Goal: Task Accomplishment & Management: Manage account settings

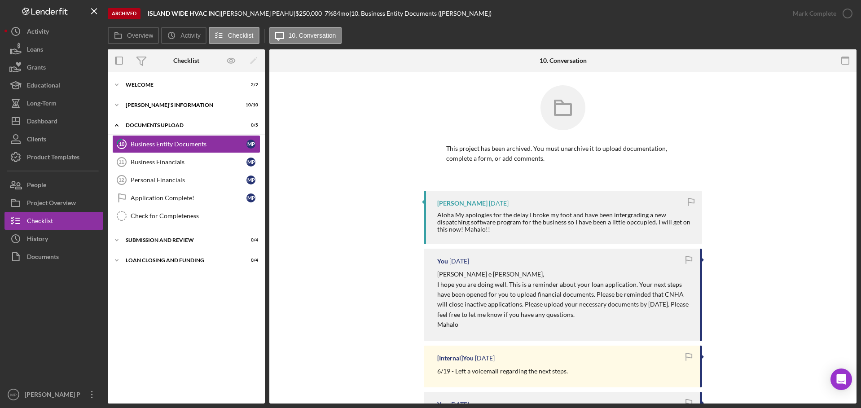
click at [31, 336] on div at bounding box center [53, 326] width 99 height 120
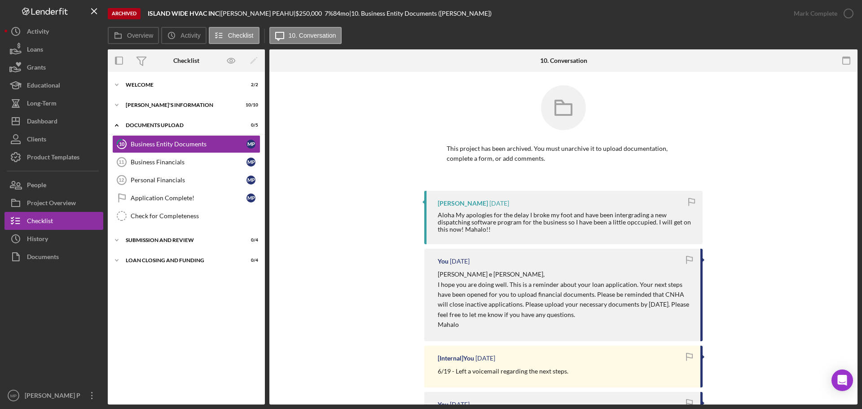
click at [58, 316] on div at bounding box center [53, 326] width 99 height 121
click at [22, 114] on icon "Icon/Dashboard" at bounding box center [15, 121] width 22 height 22
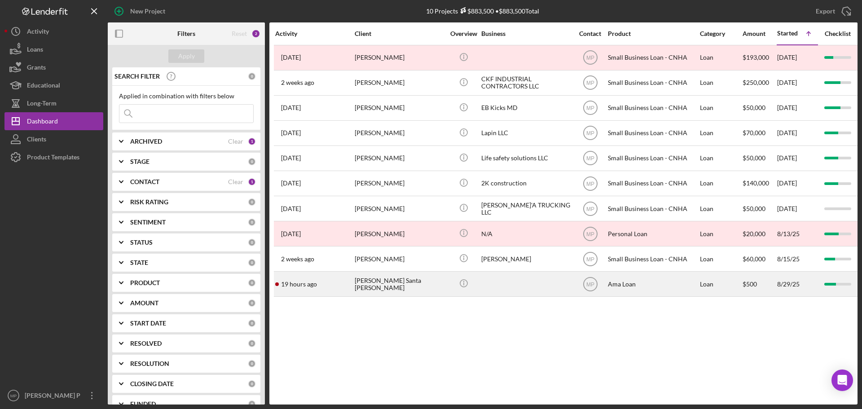
click at [403, 285] on div "[PERSON_NAME] Santa [PERSON_NAME]" at bounding box center [400, 284] width 90 height 24
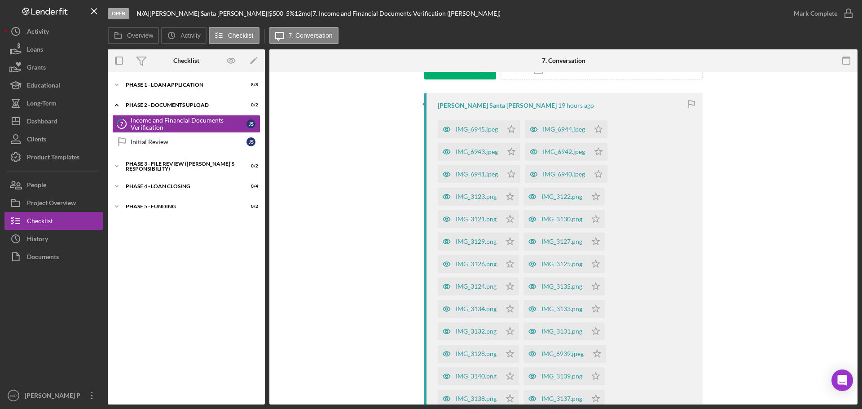
scroll to position [135, 0]
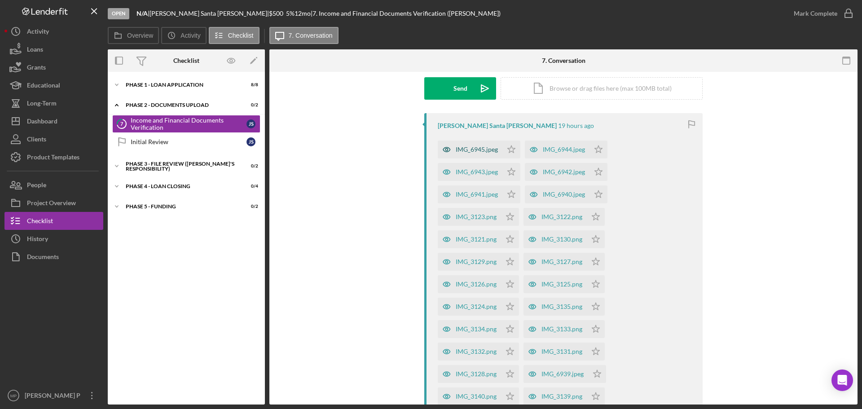
click at [479, 152] on div "IMG_6945.jpeg" at bounding box center [477, 149] width 42 height 7
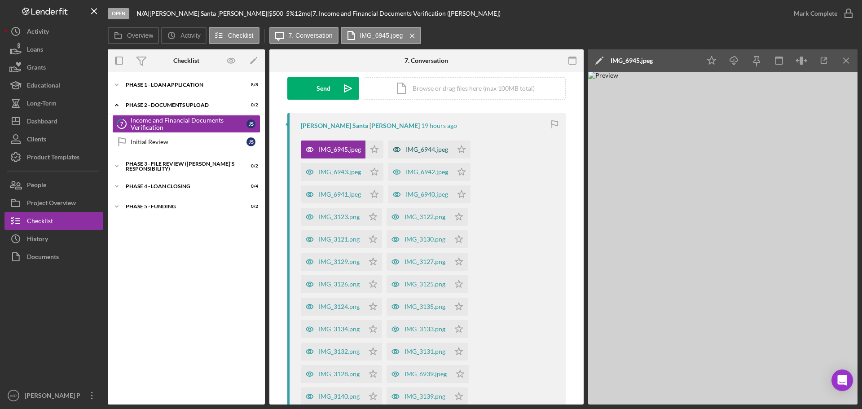
click at [425, 150] on div "IMG_6944.jpeg" at bounding box center [427, 149] width 42 height 7
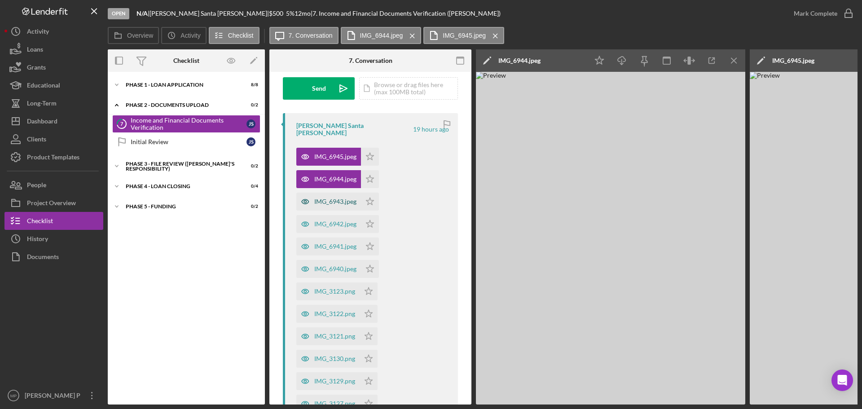
click at [325, 198] on div "IMG_6943.jpeg" at bounding box center [335, 201] width 42 height 7
click at [576, 36] on icon "Icon/Menu Close" at bounding box center [578, 36] width 16 height 22
click at [495, 36] on g at bounding box center [495, 36] width 4 height 4
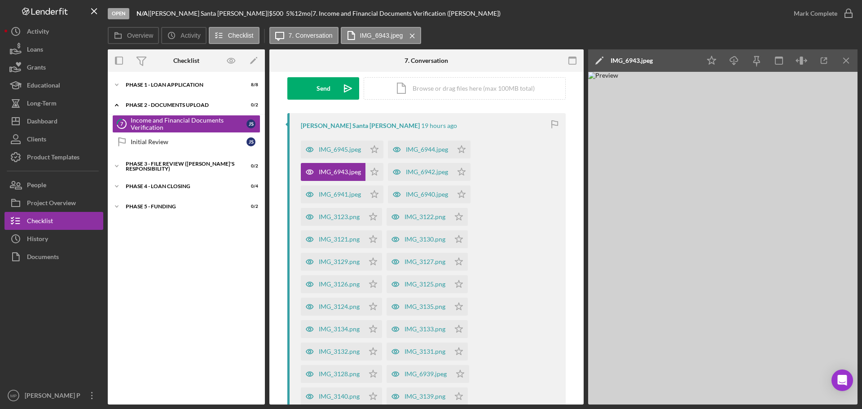
click at [413, 33] on icon "Icon/Menu Close" at bounding box center [413, 36] width 16 height 22
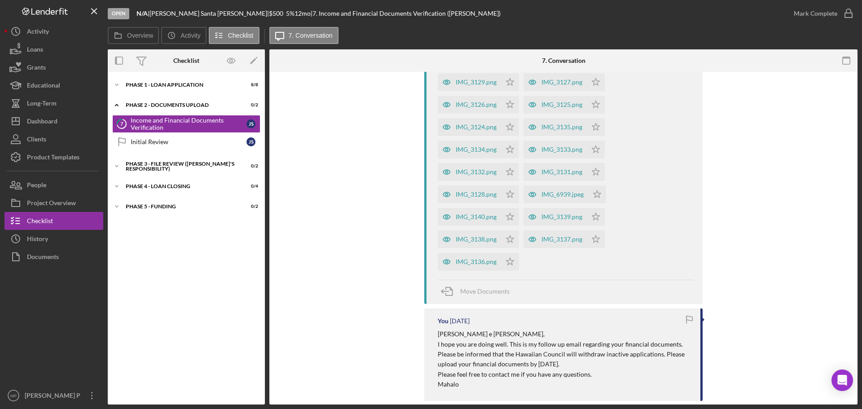
scroll to position [269, 0]
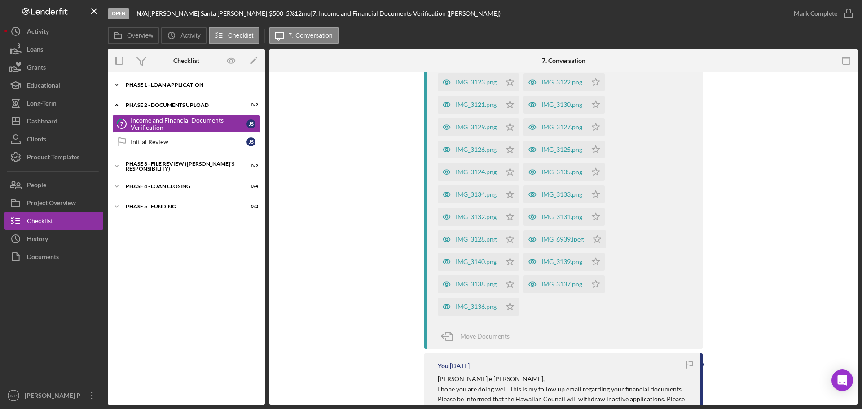
click at [178, 82] on div "Icon/Expander Phase 1 - Loan Application 8 / 8" at bounding box center [186, 85] width 157 height 18
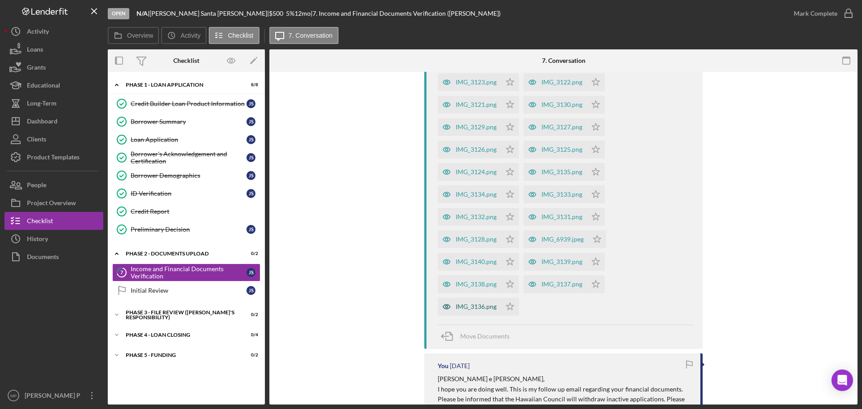
click at [486, 304] on div "IMG_3136.png" at bounding box center [476, 306] width 41 height 7
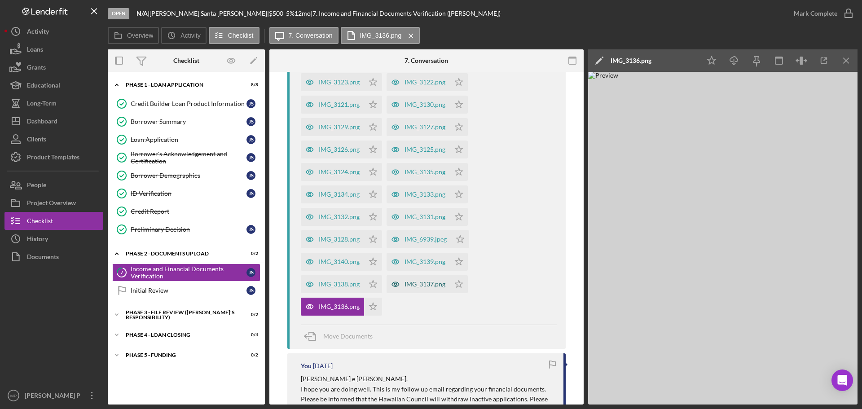
click at [421, 282] on div "IMG_3137.png" at bounding box center [425, 284] width 41 height 7
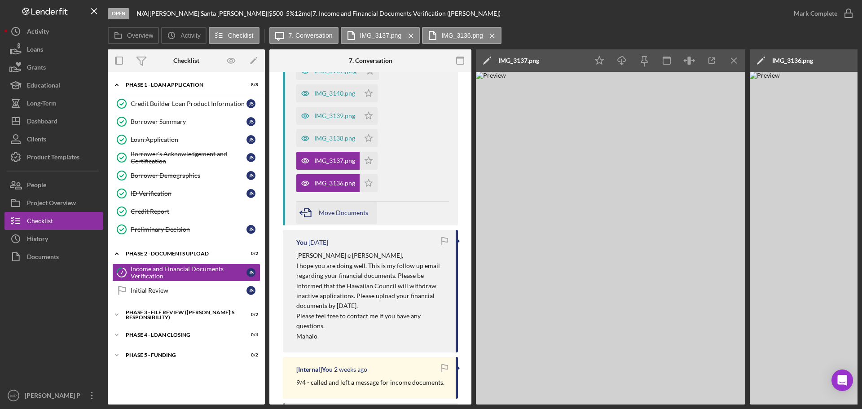
scroll to position [696, 0]
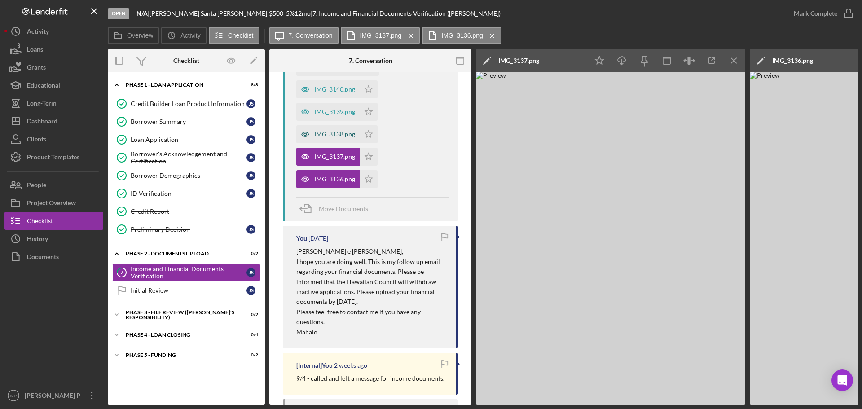
click at [324, 131] on div "IMG_3138.png" at bounding box center [334, 134] width 41 height 7
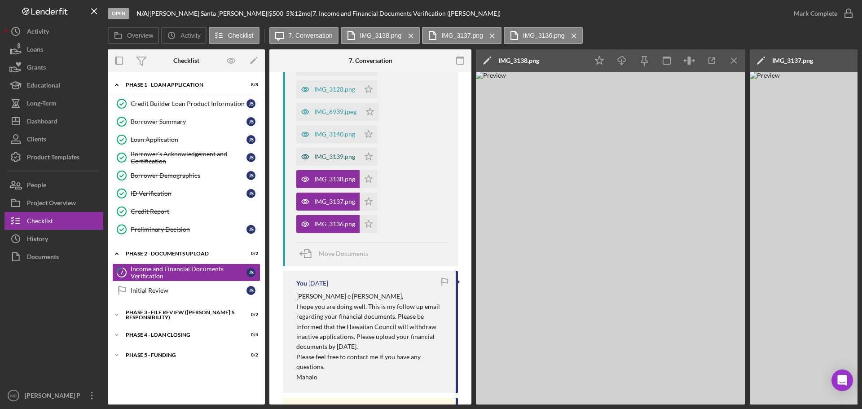
click at [323, 153] on div "IMG_3139.png" at bounding box center [334, 156] width 41 height 7
click at [333, 131] on div "IMG_3140.png" at bounding box center [334, 134] width 41 height 7
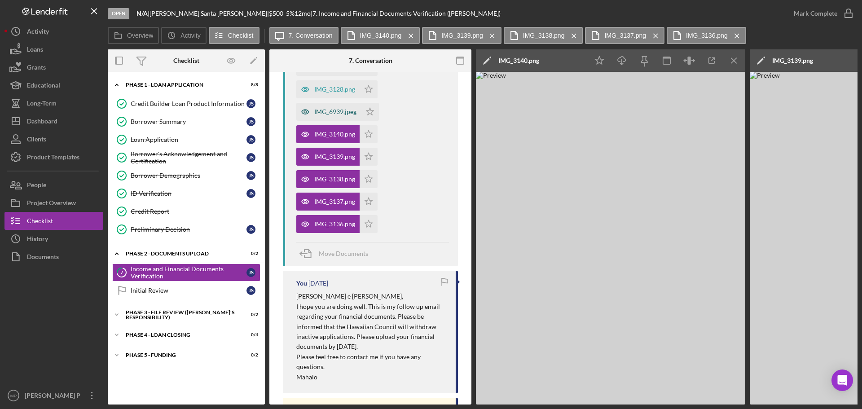
click at [336, 108] on div "IMG_6939.jpeg" at bounding box center [335, 111] width 42 height 7
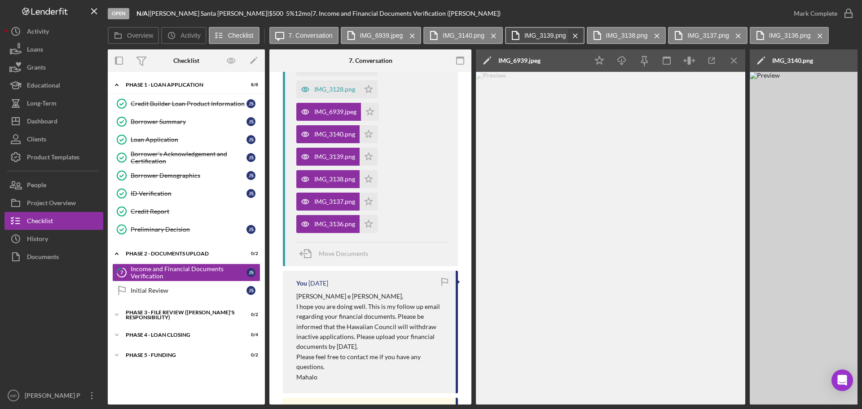
click at [491, 37] on icon "Icon/Menu Close" at bounding box center [494, 36] width 16 height 22
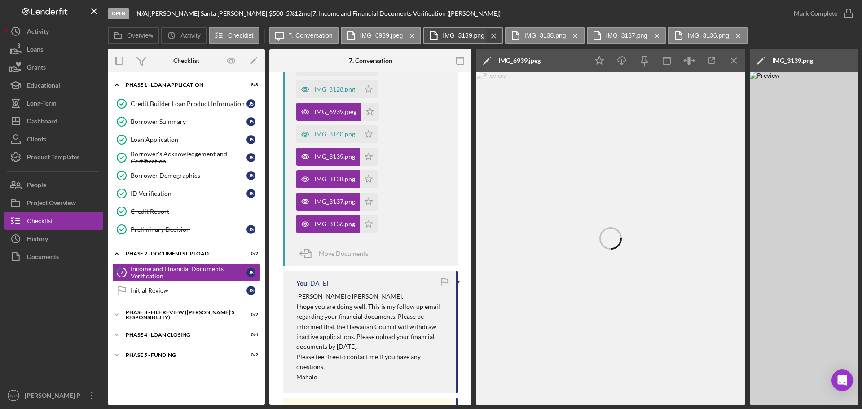
click at [491, 37] on icon "Icon/Menu Close" at bounding box center [494, 36] width 16 height 22
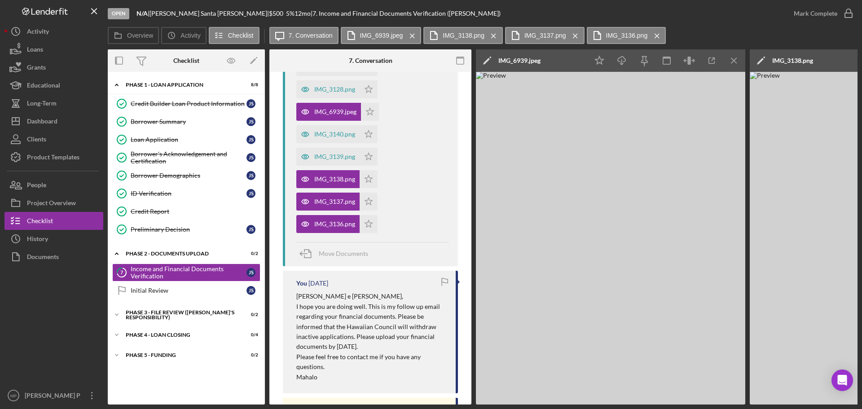
click at [491, 37] on icon "Icon/Menu Close" at bounding box center [494, 36] width 16 height 22
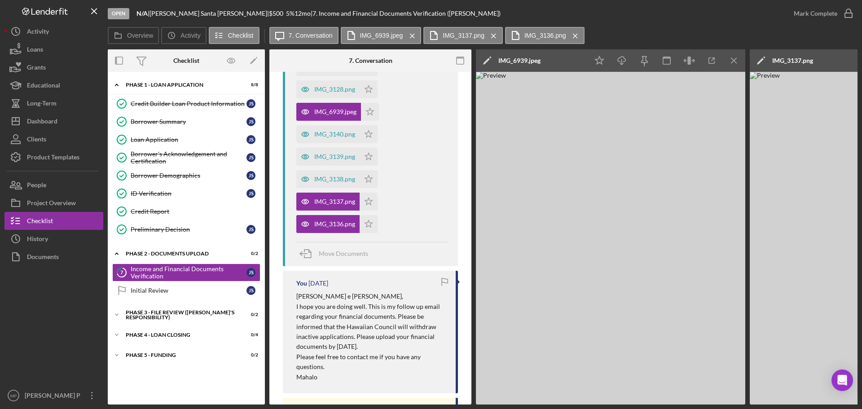
click at [491, 37] on icon "Icon/Menu Close" at bounding box center [494, 36] width 16 height 22
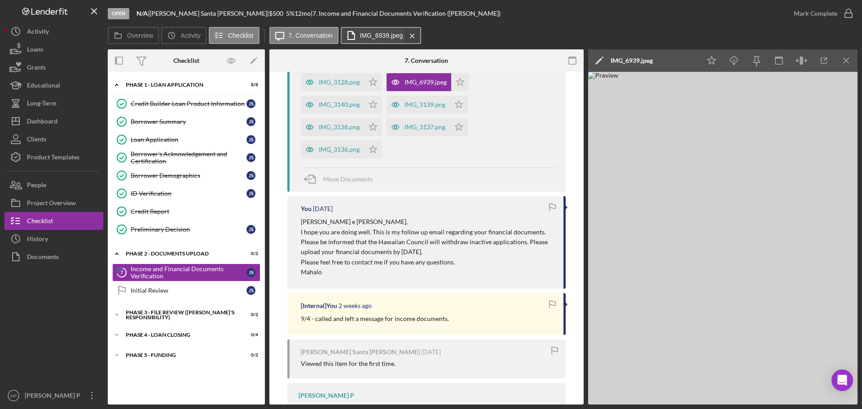
click at [415, 34] on icon "Icon/Menu Close" at bounding box center [413, 36] width 16 height 22
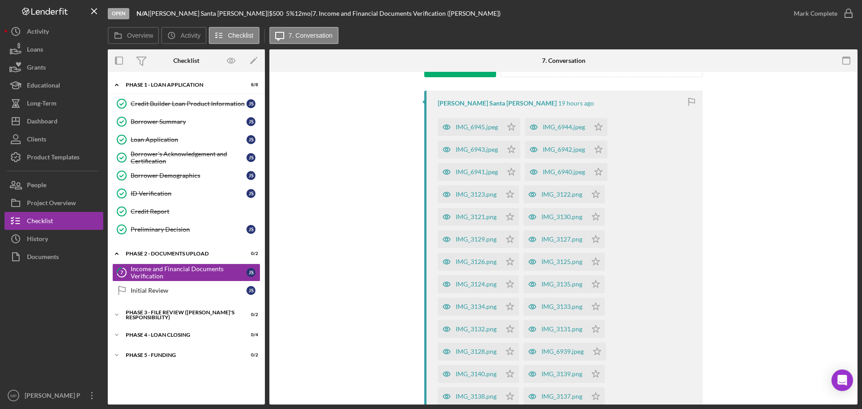
scroll to position [202, 0]
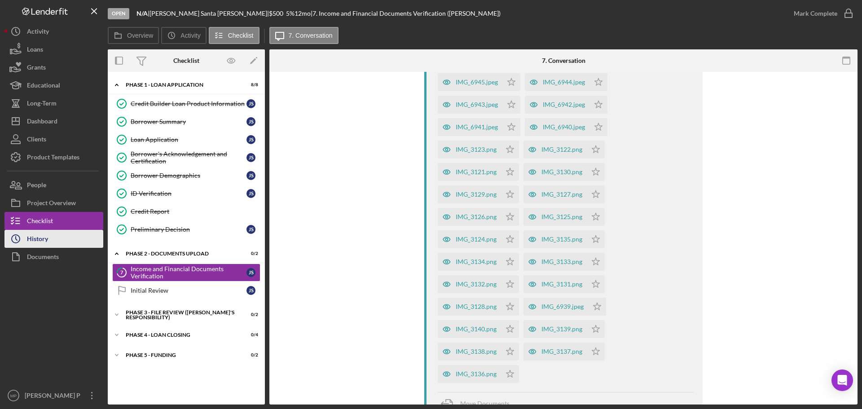
click at [48, 240] on div "History" at bounding box center [37, 240] width 21 height 20
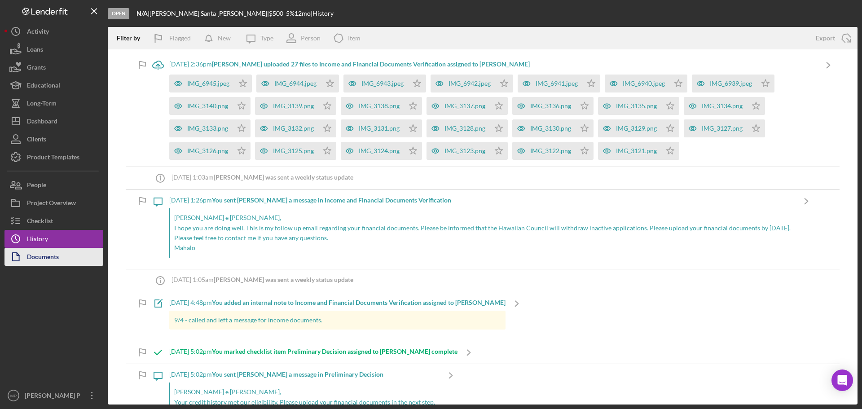
click at [59, 260] on button "Documents" at bounding box center [53, 257] width 99 height 18
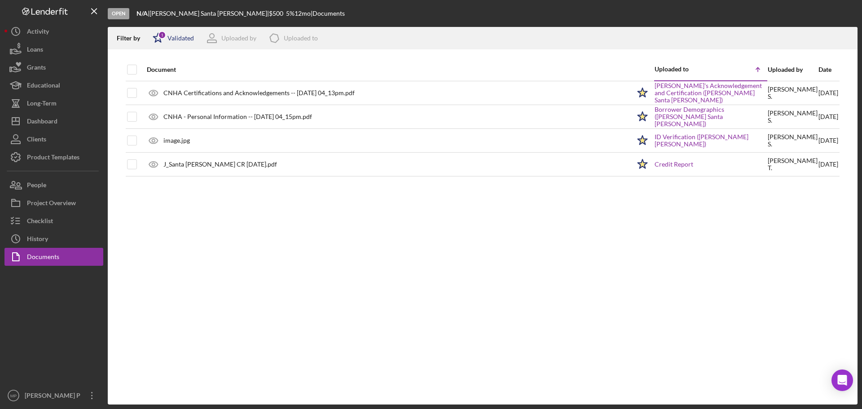
click at [177, 38] on div "Validated" at bounding box center [180, 38] width 26 height 7
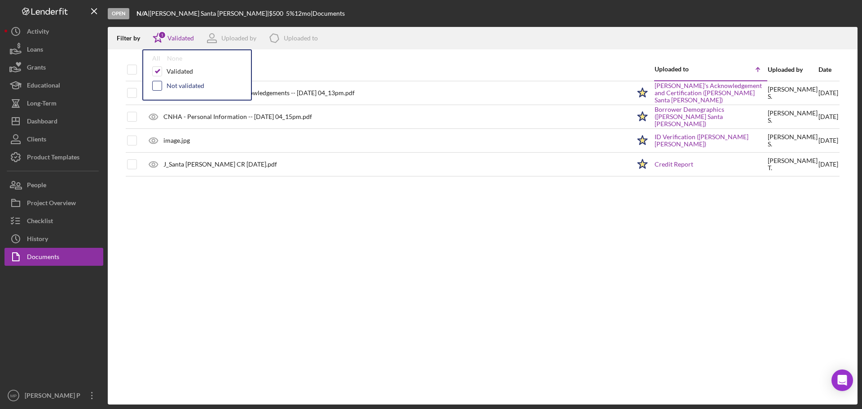
click at [154, 86] on input "checkbox" at bounding box center [157, 85] width 9 height 9
checkbox input "true"
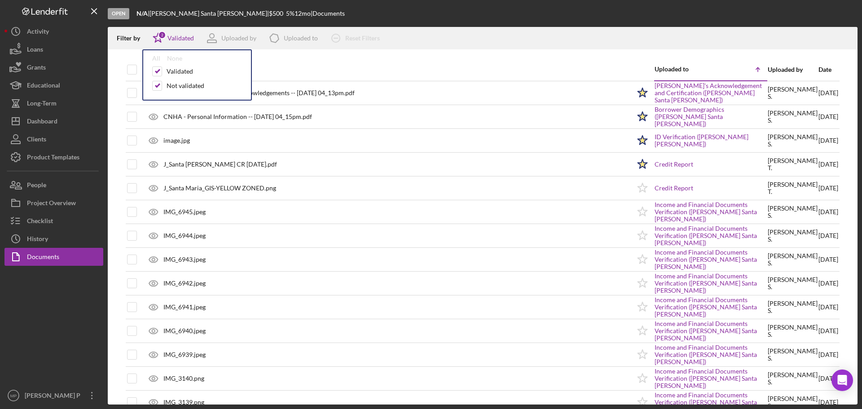
click at [360, 58] on div at bounding box center [483, 53] width 750 height 9
click at [132, 70] on input "checkbox" at bounding box center [132, 69] width 9 height 9
checkbox input "true"
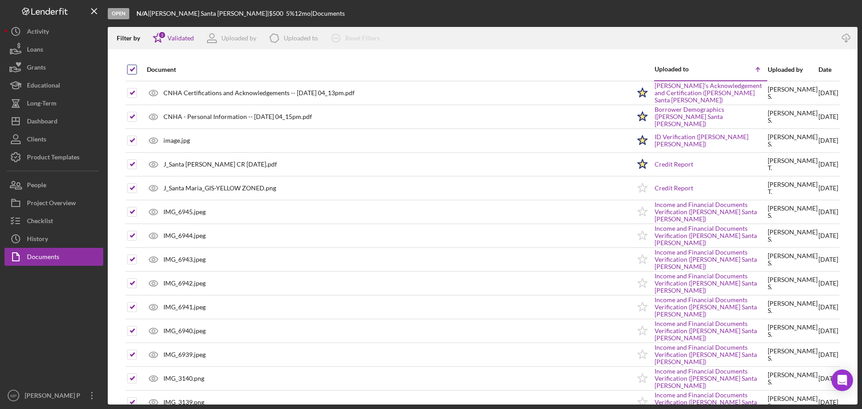
checkbox input "true"
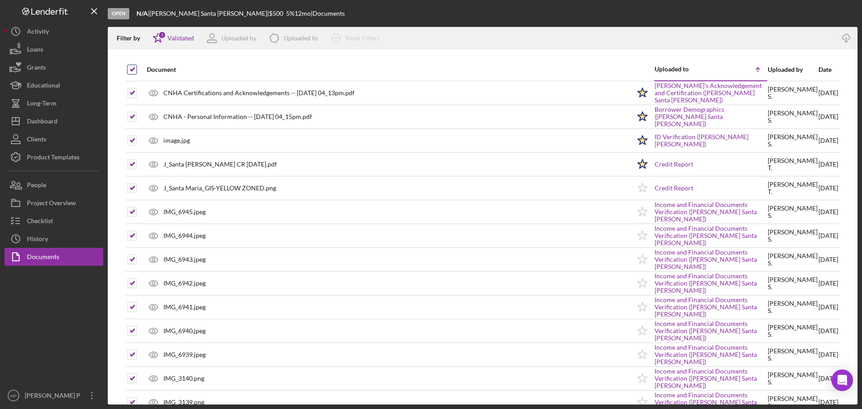
checkbox input "true"
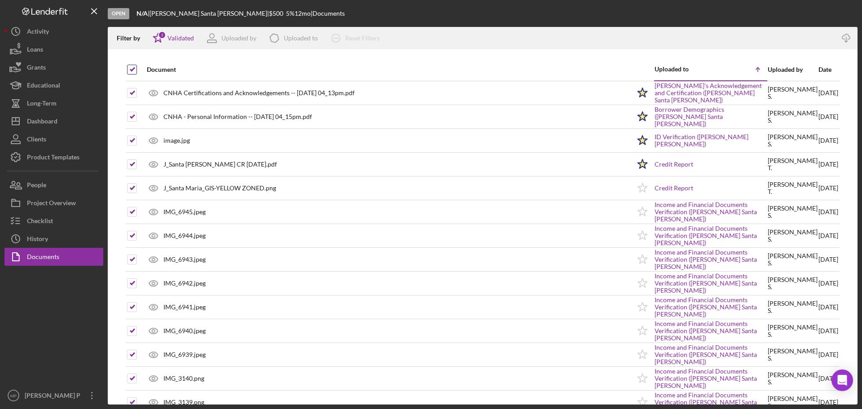
checkbox input "true"
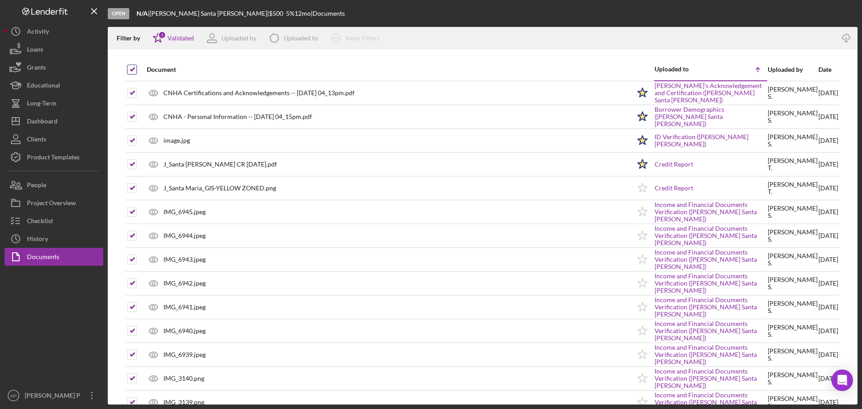
checkbox input "true"
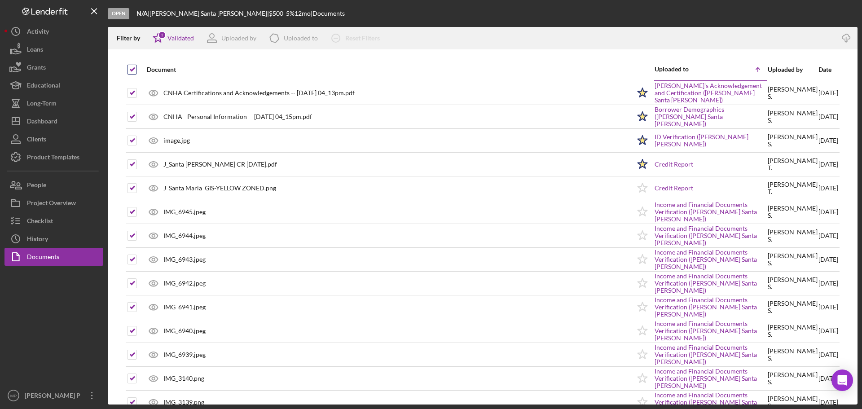
checkbox input "true"
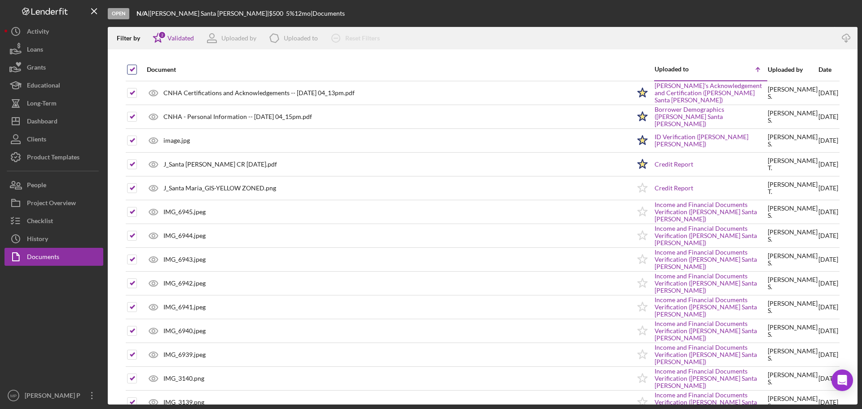
checkbox input "true"
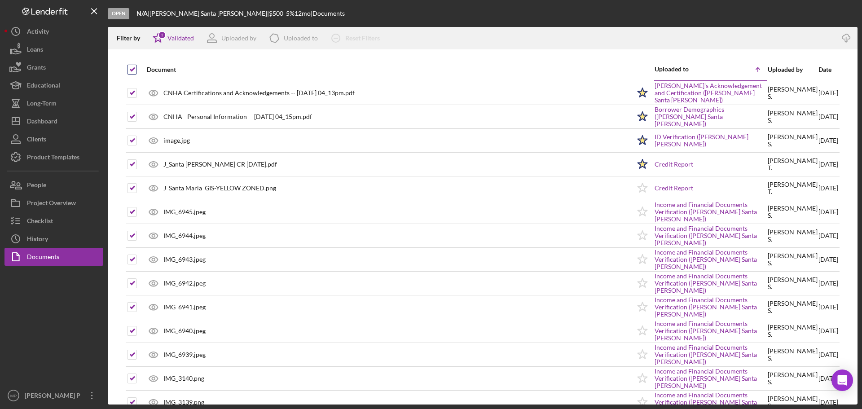
checkbox input "true"
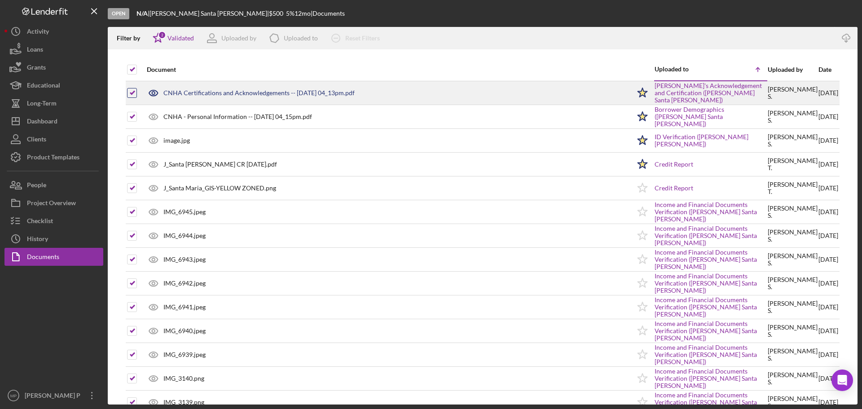
click at [133, 93] on input "checkbox" at bounding box center [132, 92] width 9 height 9
checkbox input "false"
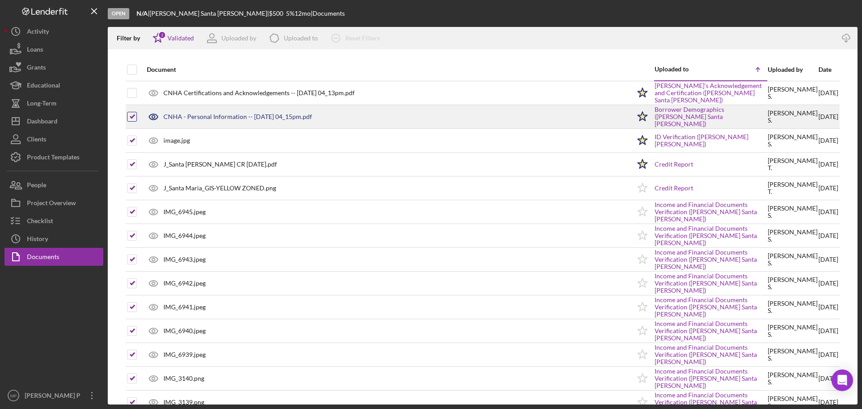
click at [131, 115] on input "checkbox" at bounding box center [132, 116] width 9 height 9
checkbox input "false"
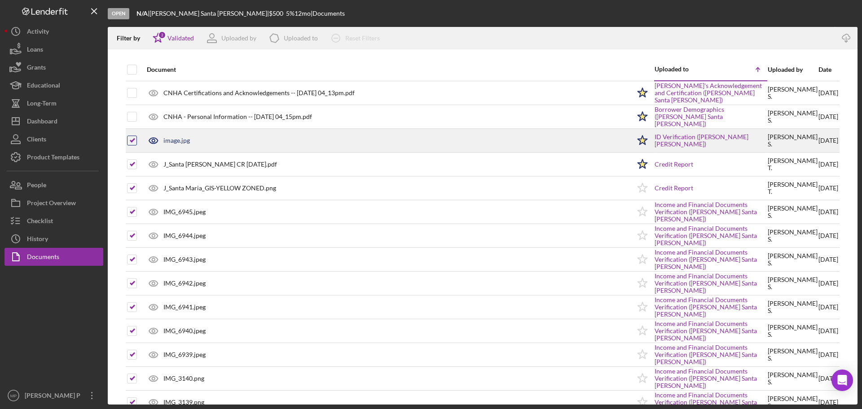
click at [132, 138] on input "checkbox" at bounding box center [132, 140] width 9 height 9
checkbox input "false"
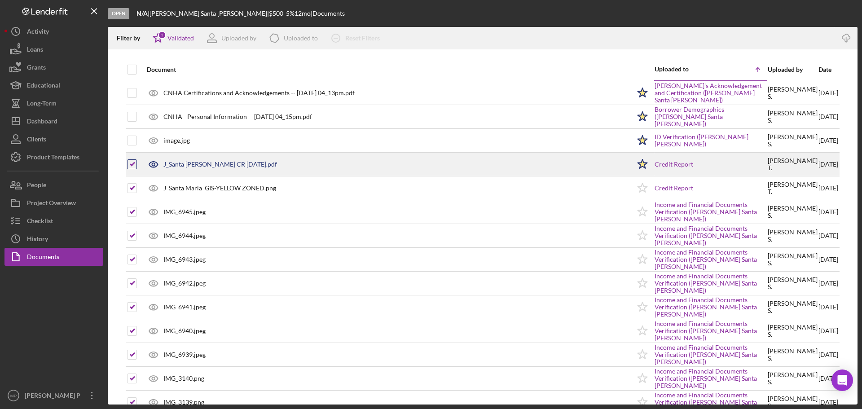
click at [132, 165] on input "checkbox" at bounding box center [132, 164] width 9 height 9
checkbox input "false"
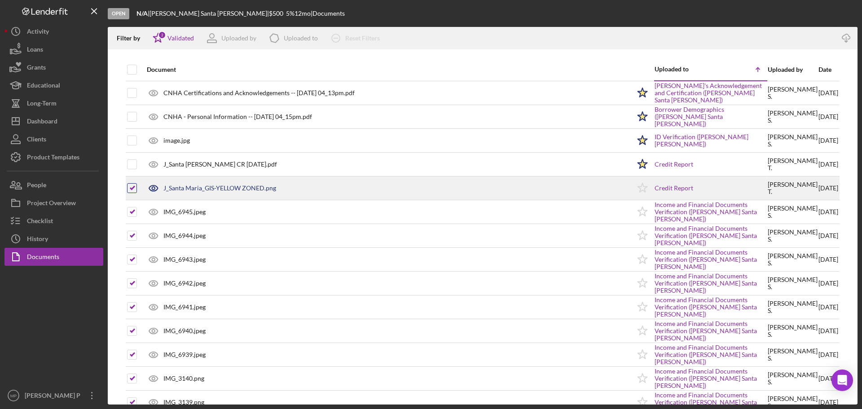
click at [128, 185] on input "checkbox" at bounding box center [132, 188] width 9 height 9
checkbox input "false"
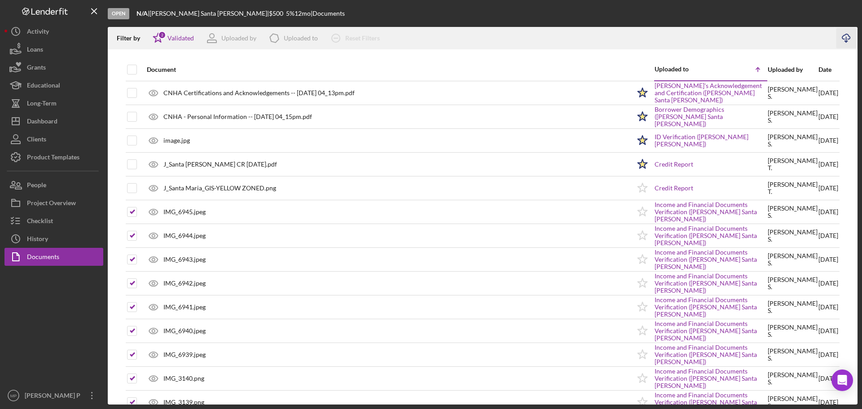
click at [848, 37] on icon "Icon/Download" at bounding box center [847, 38] width 20 height 20
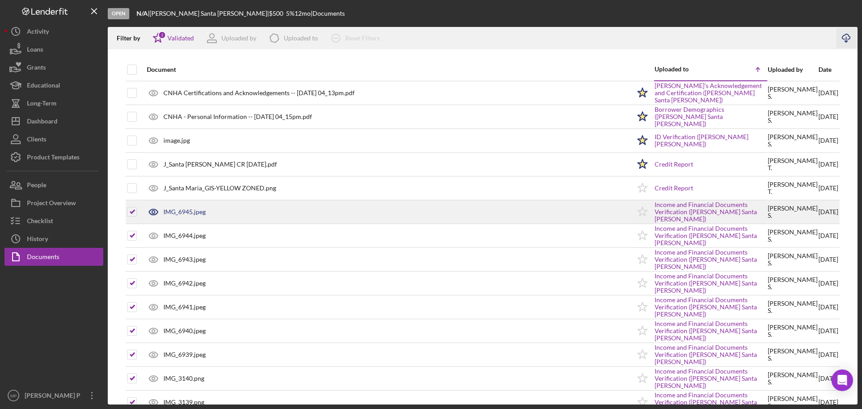
click at [189, 210] on div "IMG_6945.jpeg" at bounding box center [184, 211] width 42 height 7
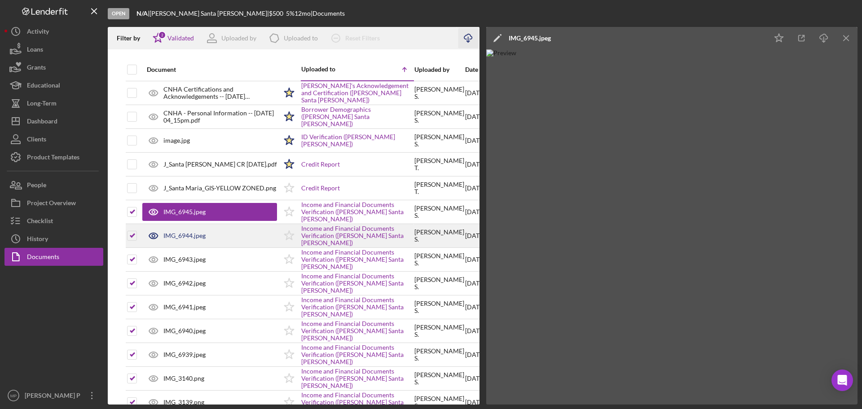
click at [185, 237] on div "IMG_6944.jpeg" at bounding box center [184, 235] width 42 height 7
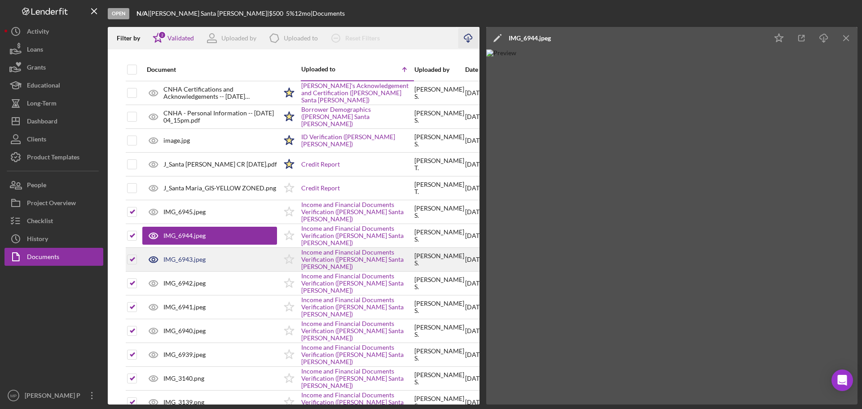
click at [189, 259] on div "IMG_6943.jpeg" at bounding box center [184, 259] width 42 height 7
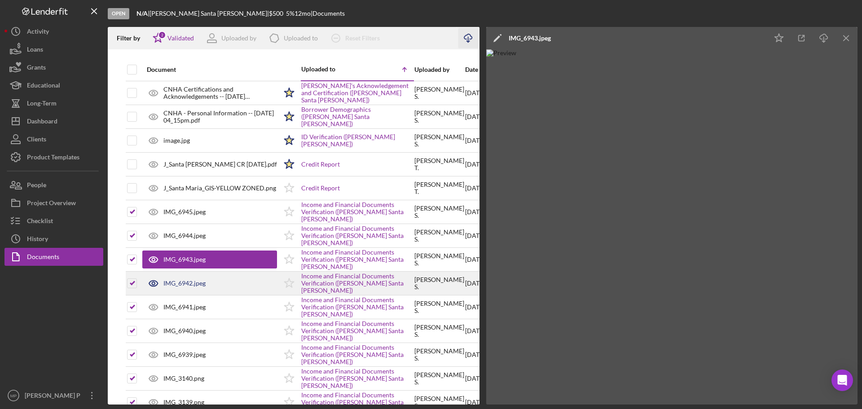
click at [190, 275] on div "IMG_6942.jpeg" at bounding box center [209, 283] width 135 height 22
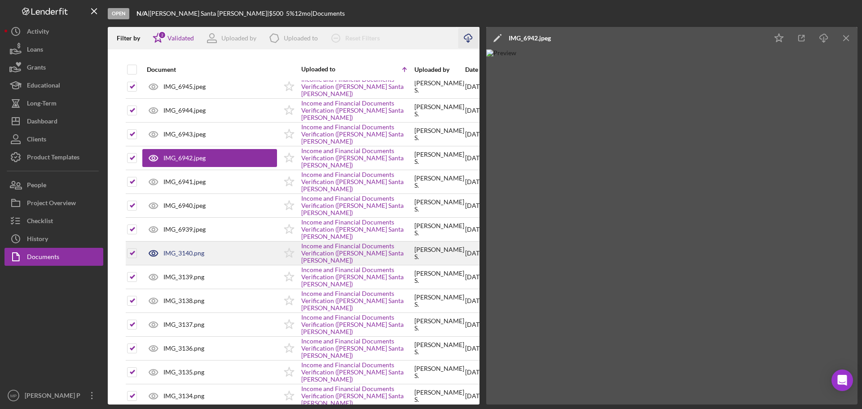
scroll to position [135, 0]
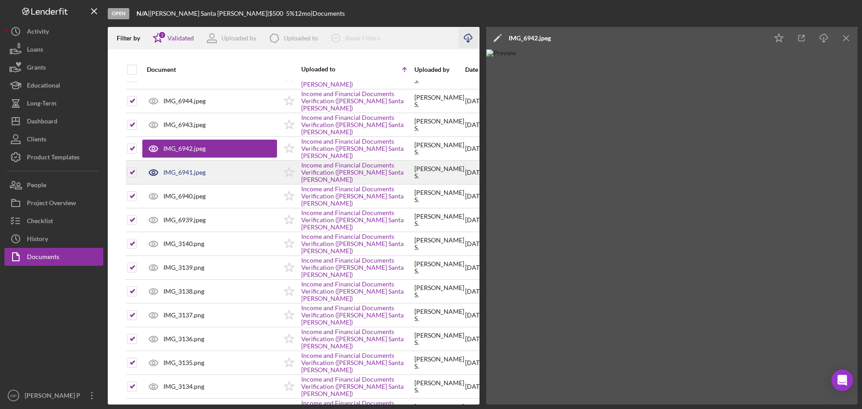
drag, startPoint x: 182, startPoint y: 175, endPoint x: 179, endPoint y: 184, distance: 9.4
click at [182, 175] on div "IMG_6941.jpeg" at bounding box center [184, 172] width 42 height 7
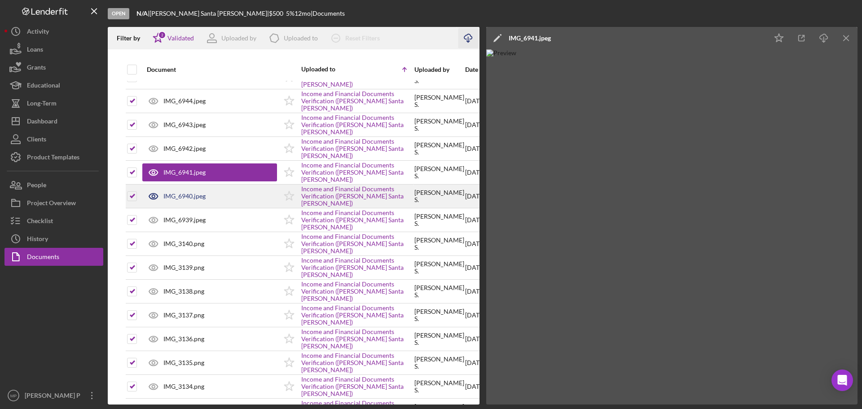
click at [181, 198] on div "IMG_6940.jpeg" at bounding box center [184, 196] width 42 height 7
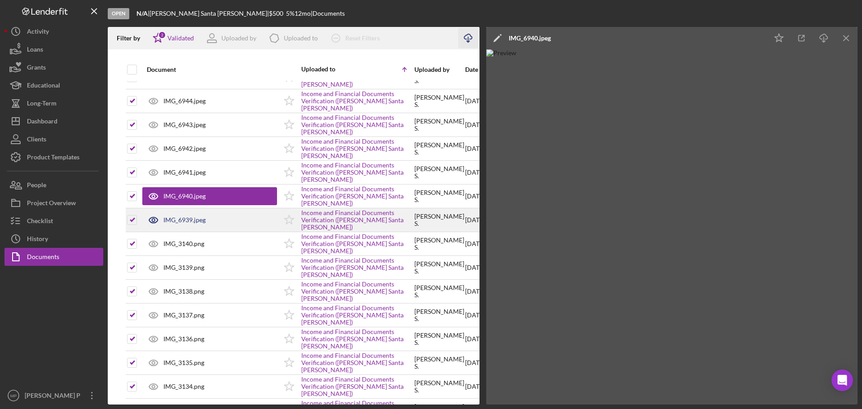
click at [187, 221] on div "IMG_6939.jpeg" at bounding box center [184, 219] width 42 height 7
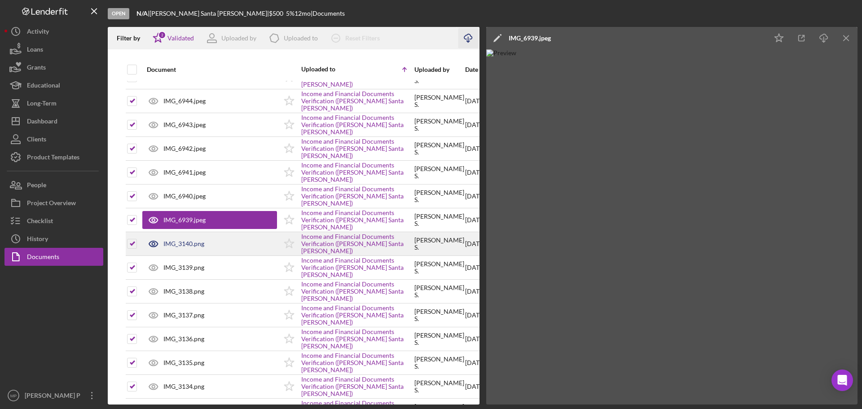
click at [191, 243] on div "IMG_3140.png" at bounding box center [183, 243] width 41 height 7
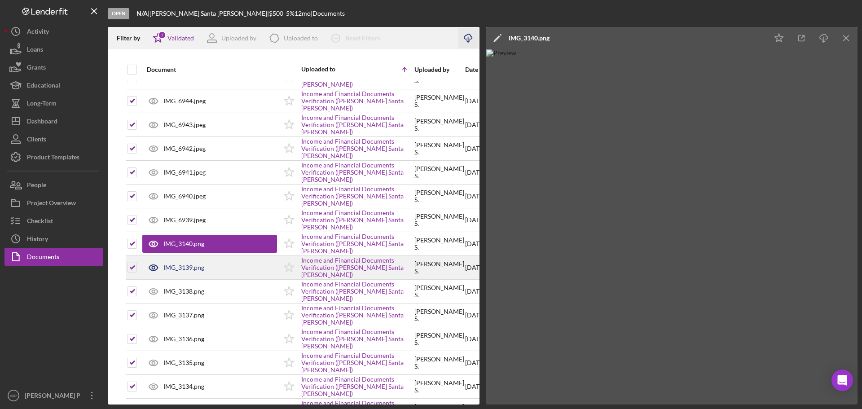
click at [184, 268] on div "IMG_3139.png" at bounding box center [183, 267] width 41 height 7
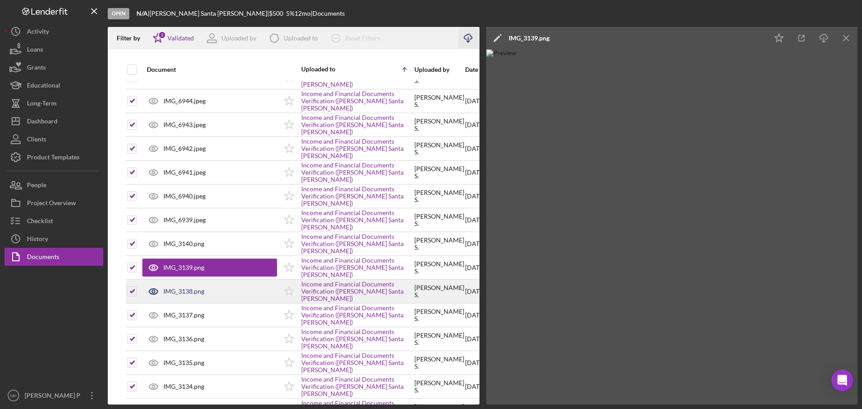
click at [186, 292] on div "IMG_3138.png" at bounding box center [183, 291] width 41 height 7
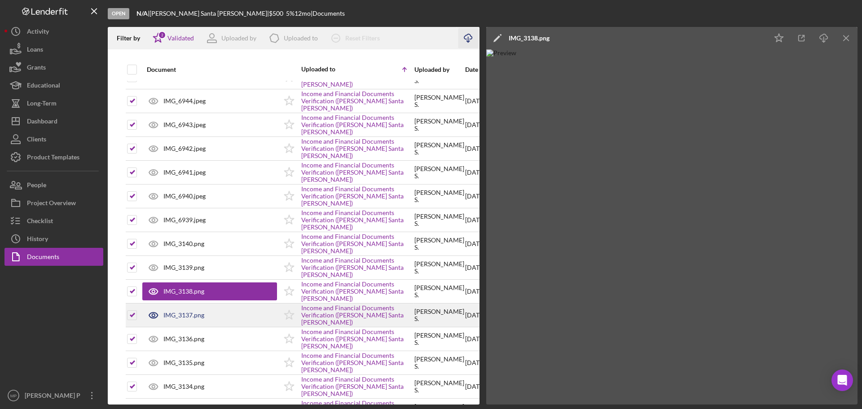
click at [184, 312] on div "IMG_3137.png" at bounding box center [183, 315] width 41 height 7
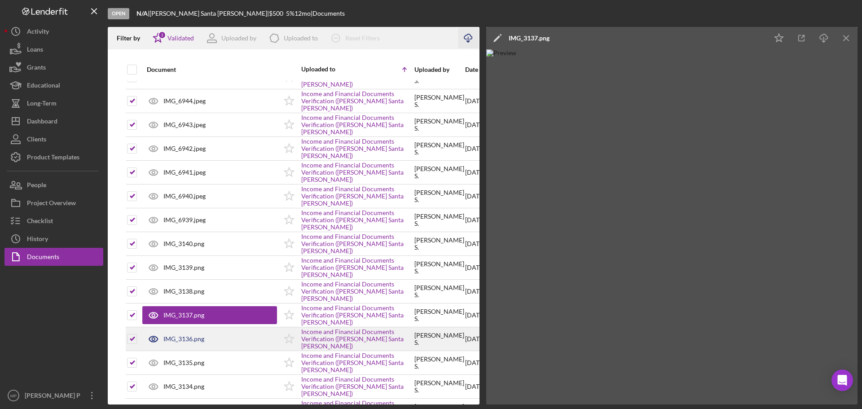
click at [184, 337] on div "IMG_3136.png" at bounding box center [183, 338] width 41 height 7
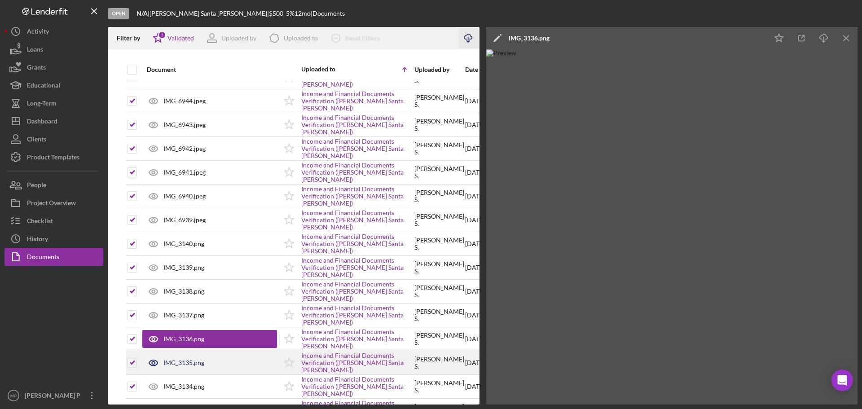
click at [185, 365] on div "IMG_3135.png" at bounding box center [183, 362] width 41 height 7
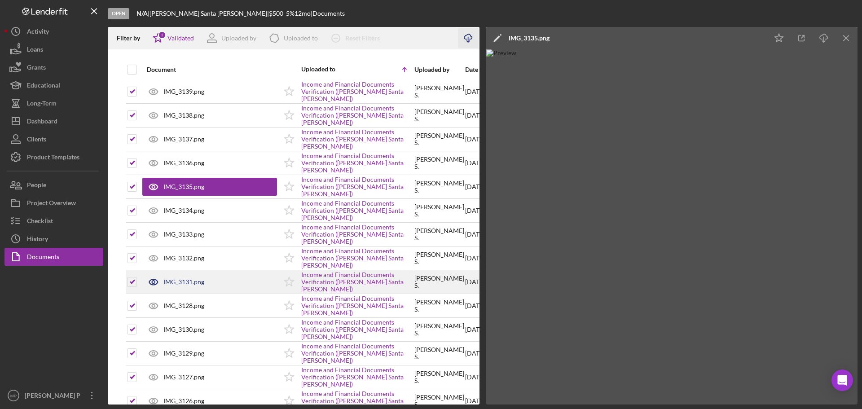
scroll to position [314, 0]
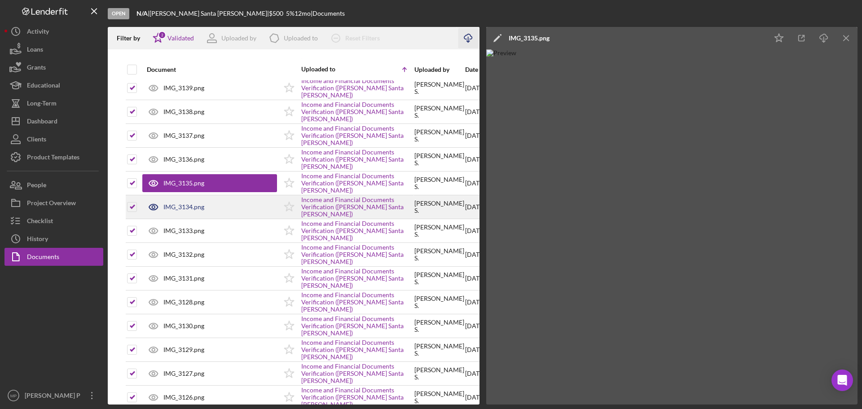
click at [190, 211] on div "IMG_3134.png" at bounding box center [209, 207] width 135 height 22
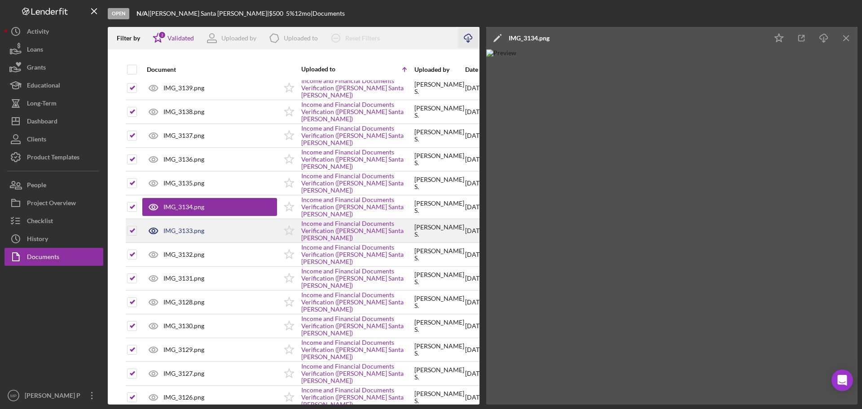
click at [183, 229] on div "IMG_3133.png" at bounding box center [183, 230] width 41 height 7
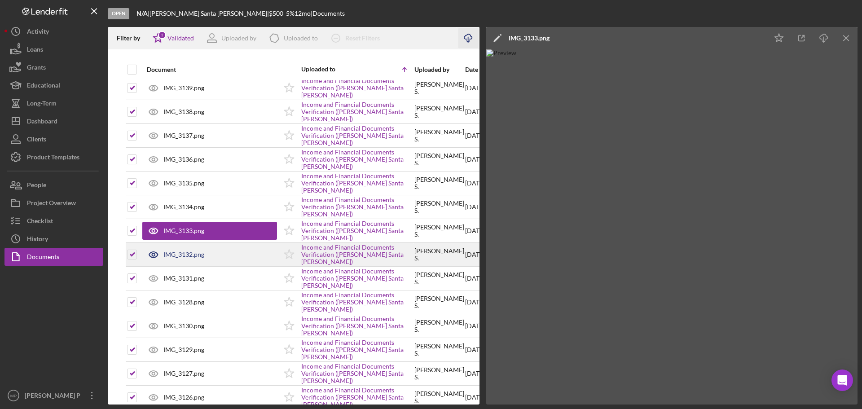
click at [188, 253] on div "IMG_3132.png" at bounding box center [183, 254] width 41 height 7
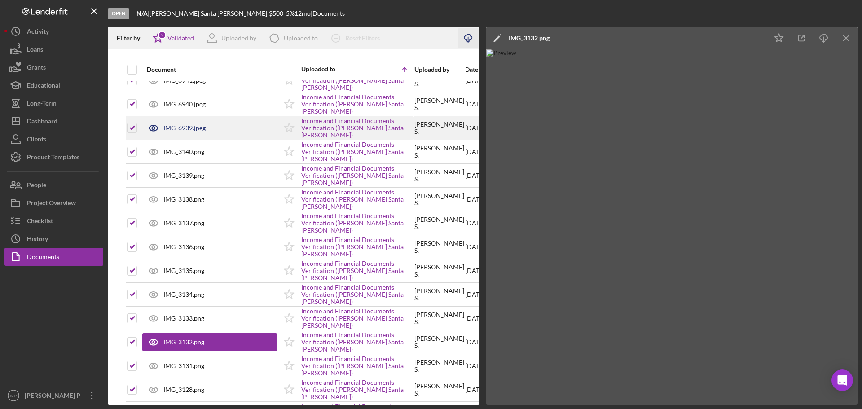
scroll to position [225, 0]
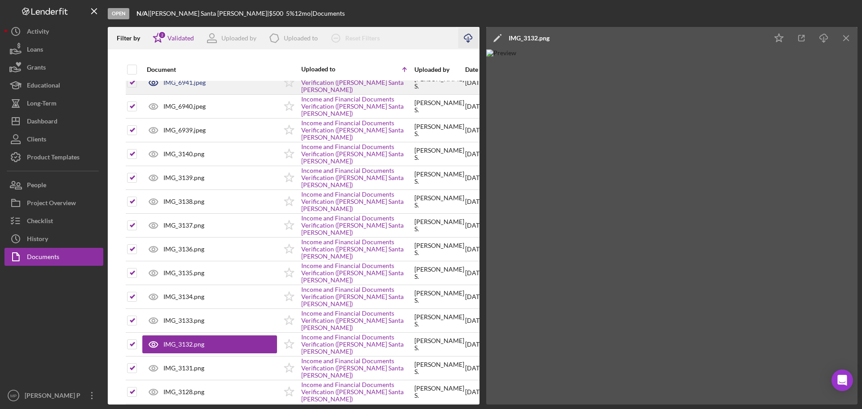
click at [184, 82] on div "IMG_6941.jpeg" at bounding box center [184, 82] width 42 height 7
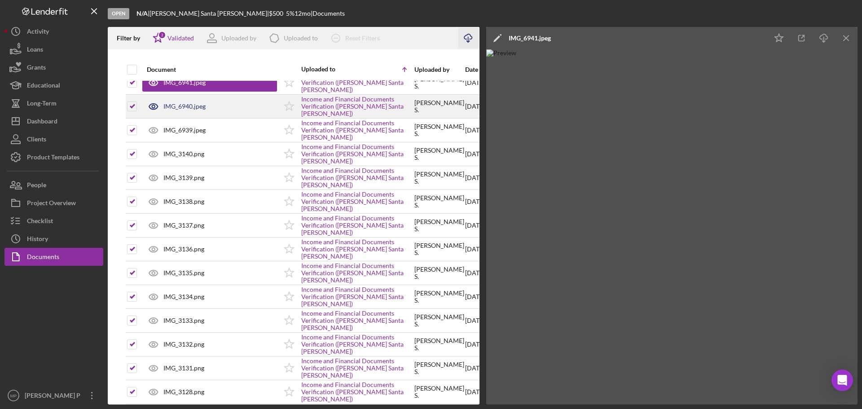
click at [181, 106] on div "IMG_6940.jpeg" at bounding box center [184, 106] width 42 height 7
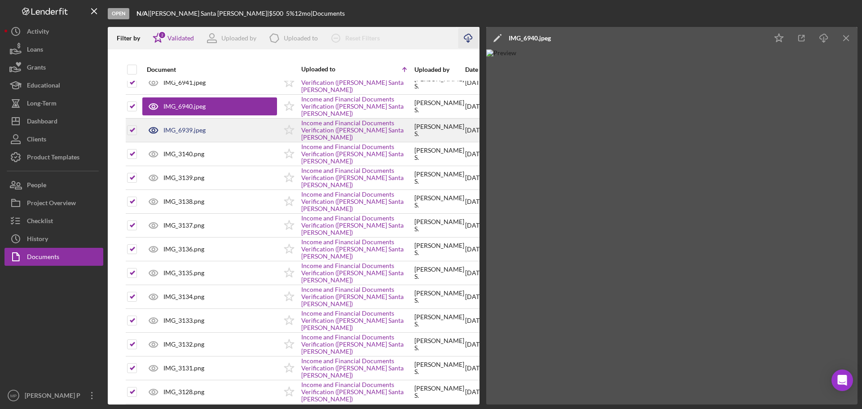
click at [184, 133] on div "IMG_6939.jpeg" at bounding box center [184, 130] width 42 height 7
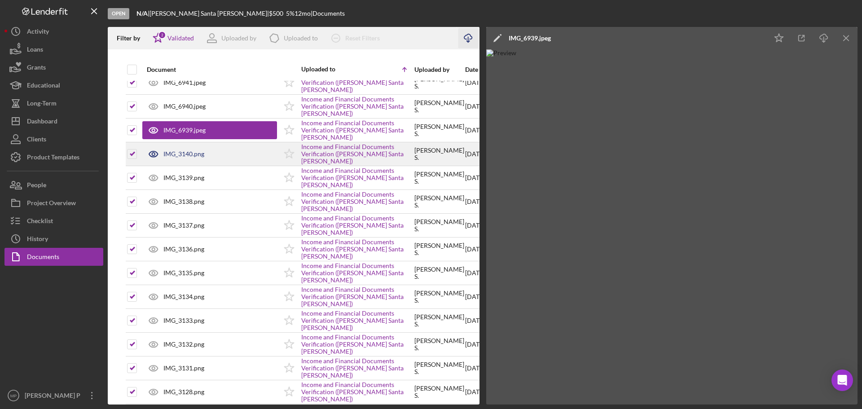
click at [183, 153] on div "IMG_3140.png" at bounding box center [183, 153] width 41 height 7
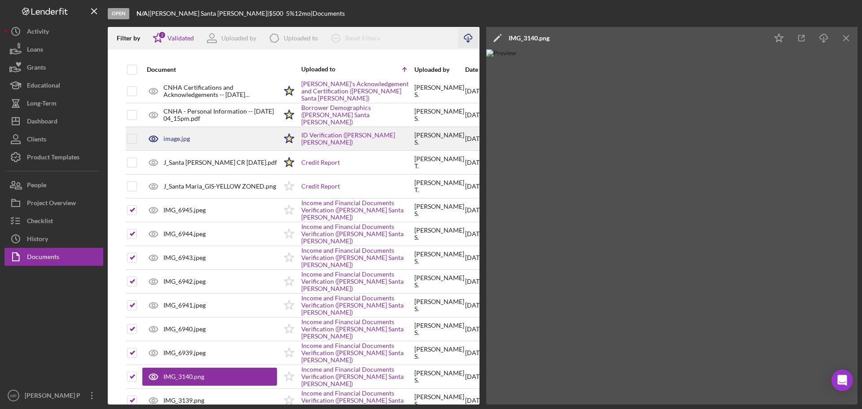
scroll to position [0, 0]
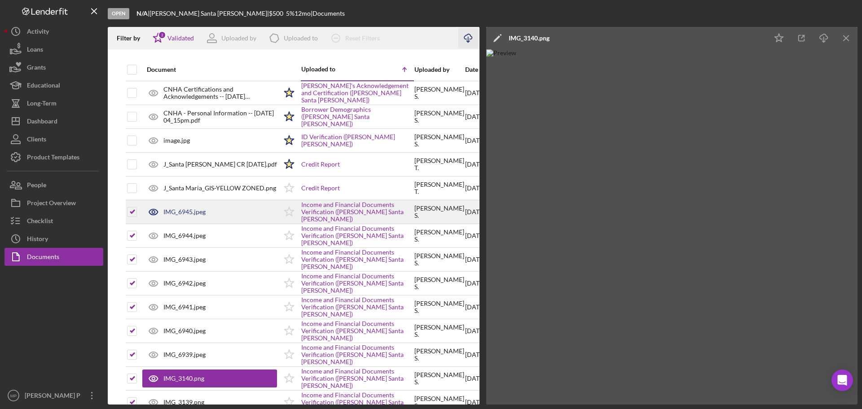
click at [195, 209] on div "IMG_6945.jpeg" at bounding box center [184, 211] width 42 height 7
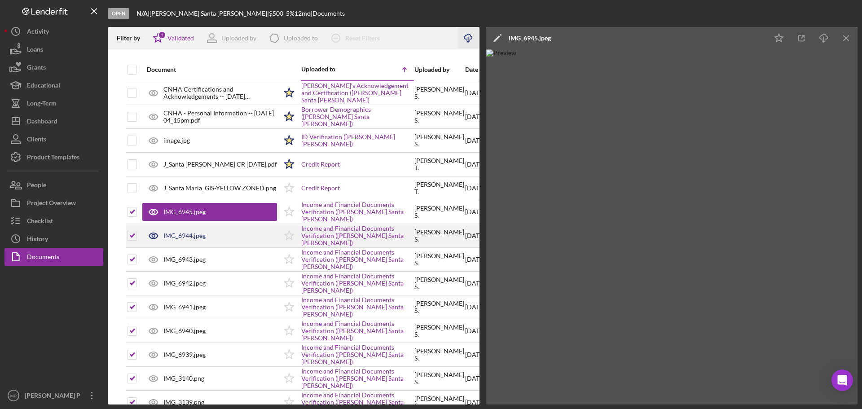
click at [198, 235] on div "IMG_6944.jpeg" at bounding box center [184, 235] width 42 height 7
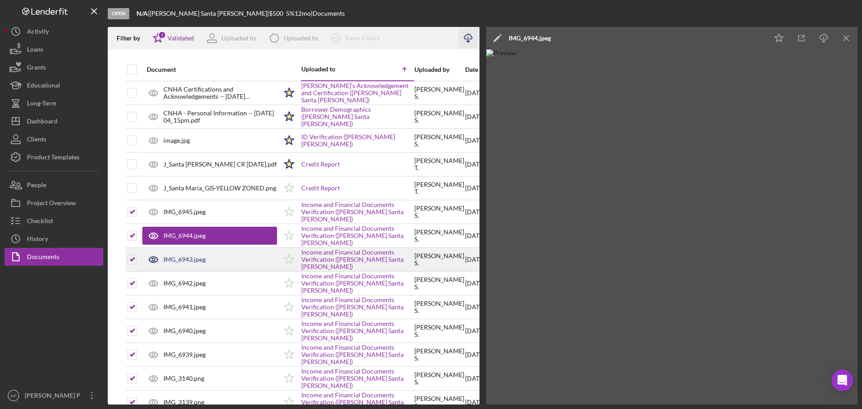
click at [189, 261] on div "IMG_6943.jpeg" at bounding box center [184, 259] width 42 height 7
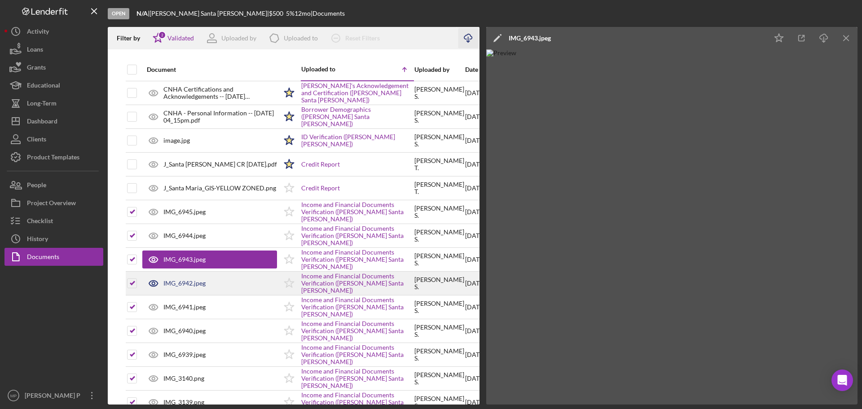
click at [191, 282] on div "IMG_6942.jpeg" at bounding box center [184, 283] width 42 height 7
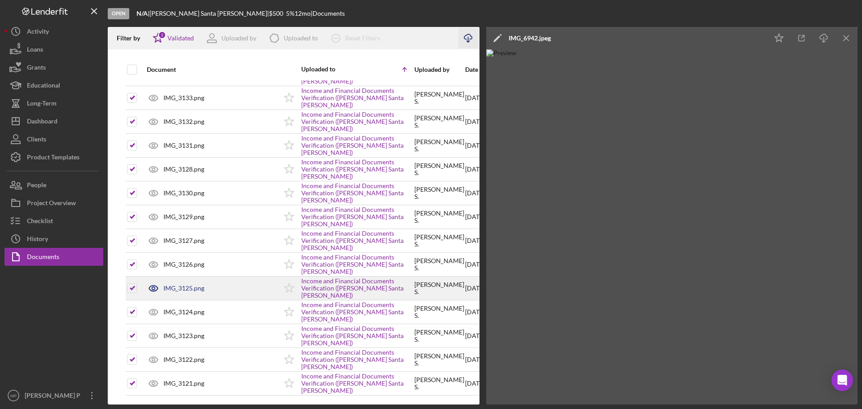
scroll to position [454, 0]
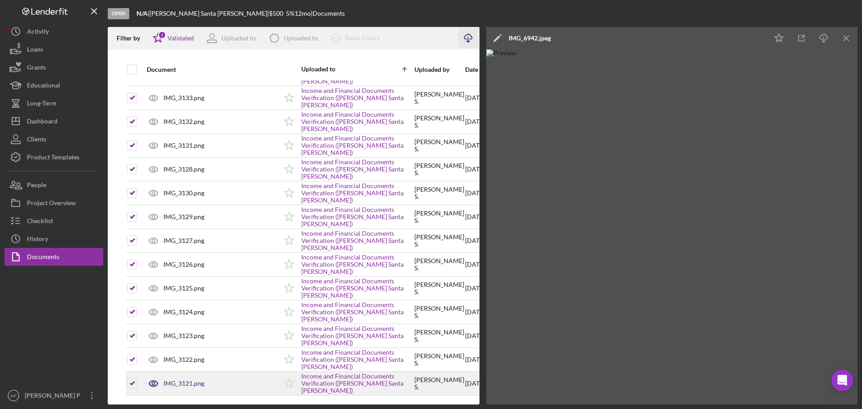
click at [181, 380] on div "IMG_3121.png" at bounding box center [183, 383] width 41 height 7
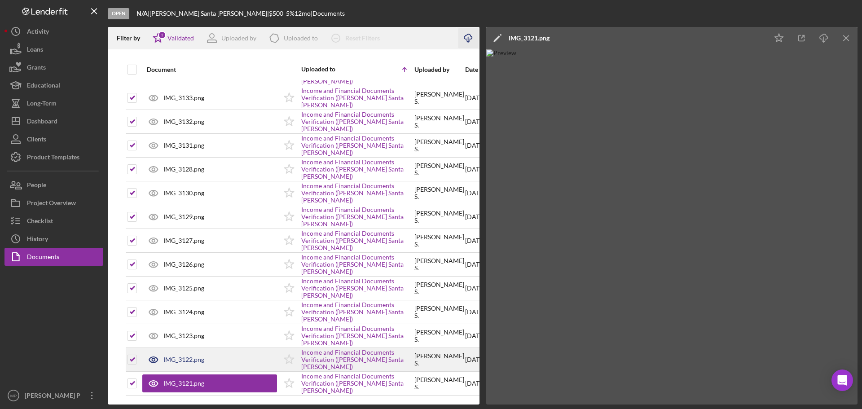
click at [191, 356] on div "IMG_3122.png" at bounding box center [183, 359] width 41 height 7
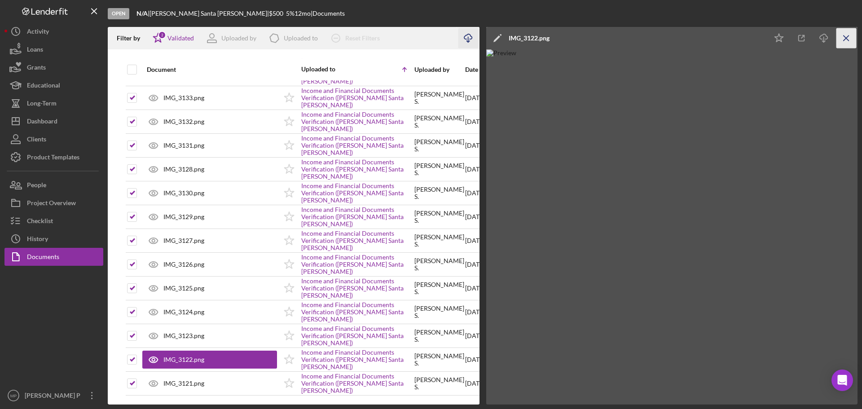
click at [845, 37] on line "button" at bounding box center [846, 37] width 5 height 5
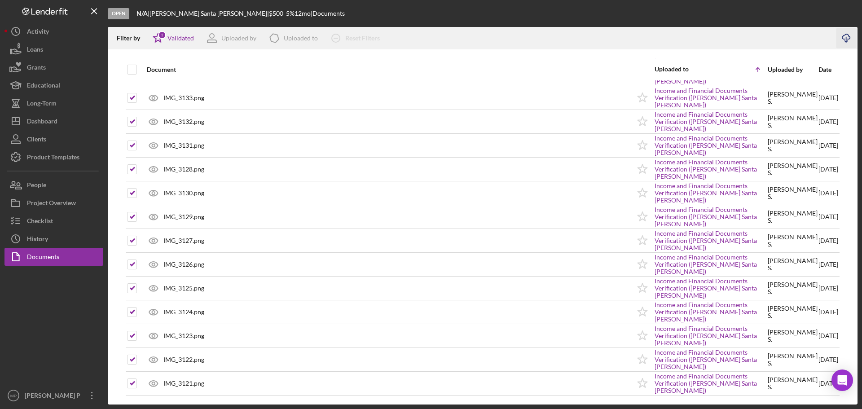
click at [417, 63] on div "Document" at bounding box center [389, 70] width 484 height 22
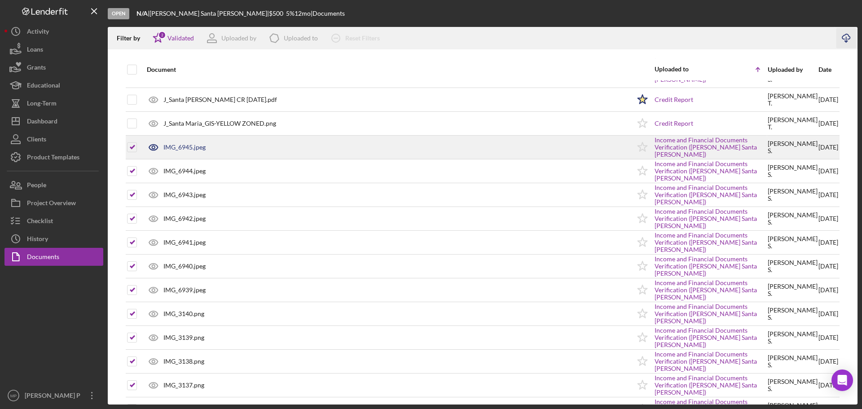
scroll to position [0, 0]
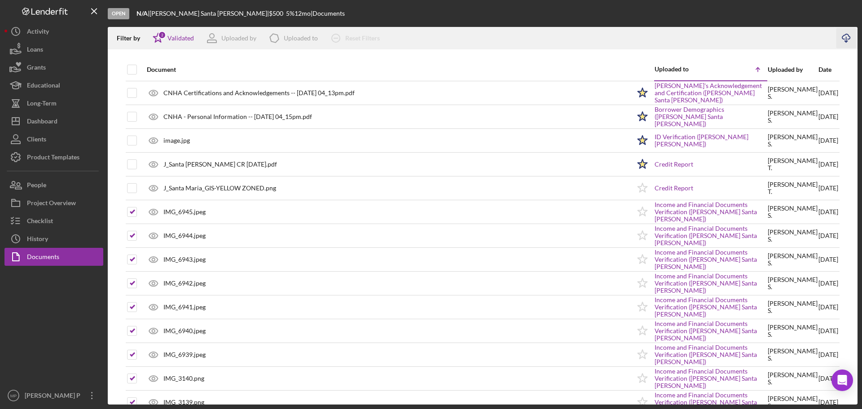
click at [427, 66] on div "Document" at bounding box center [389, 69] width 484 height 7
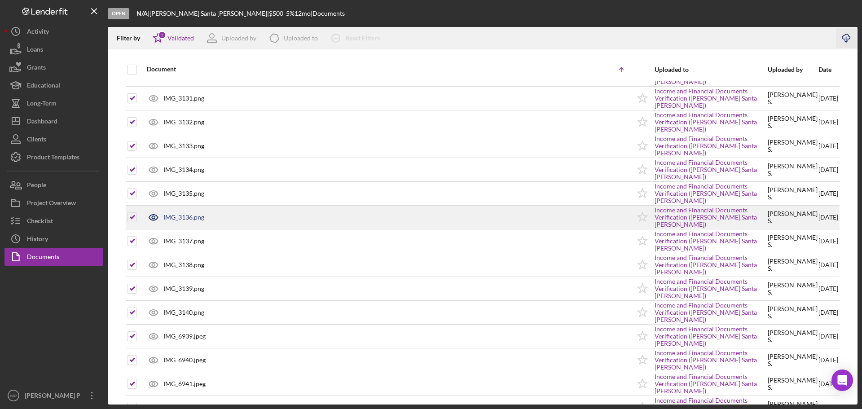
scroll to position [447, 0]
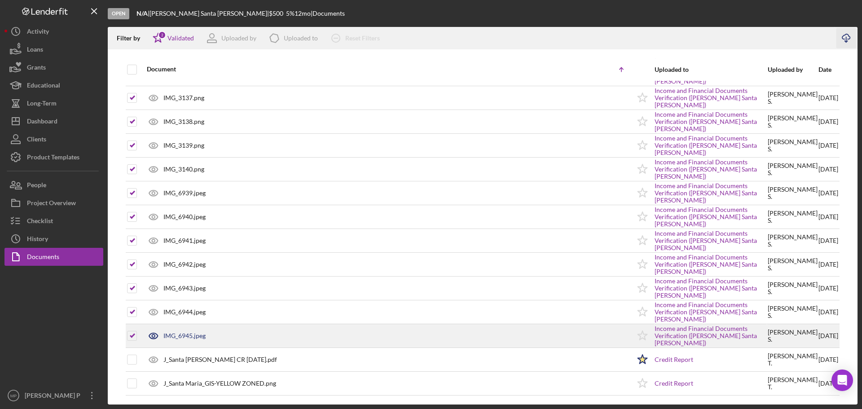
click at [190, 338] on div "IMG_6945.jpeg" at bounding box center [184, 335] width 42 height 7
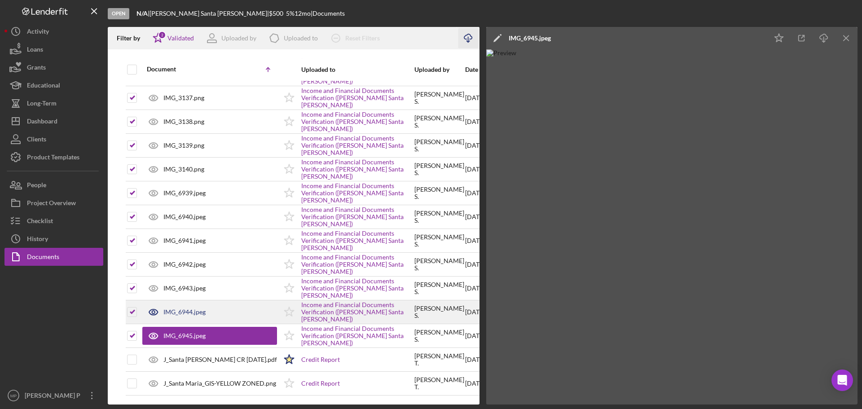
click at [185, 310] on div "IMG_6944.jpeg" at bounding box center [184, 311] width 42 height 7
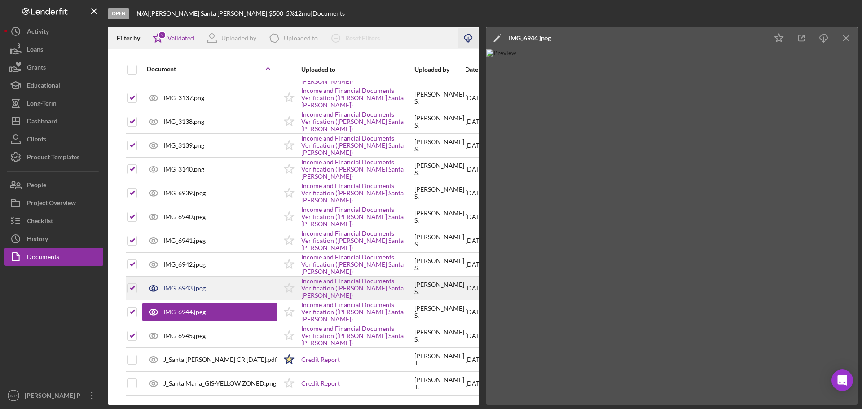
click at [187, 291] on div "IMG_6943.jpeg" at bounding box center [184, 288] width 42 height 7
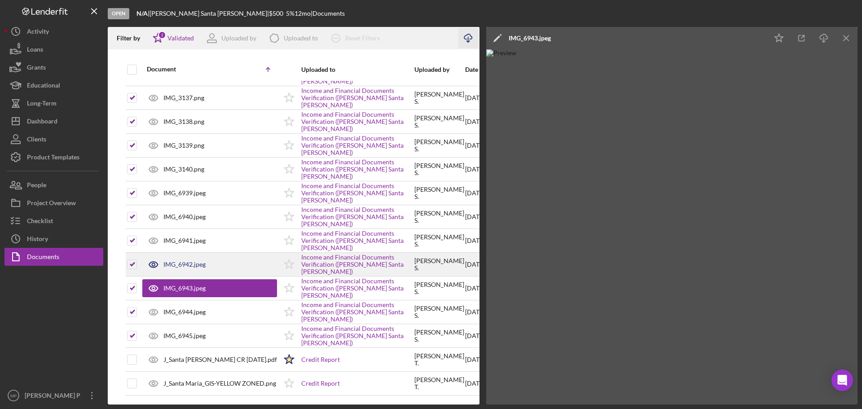
click at [189, 269] on div "IMG_6942.jpeg" at bounding box center [209, 264] width 135 height 22
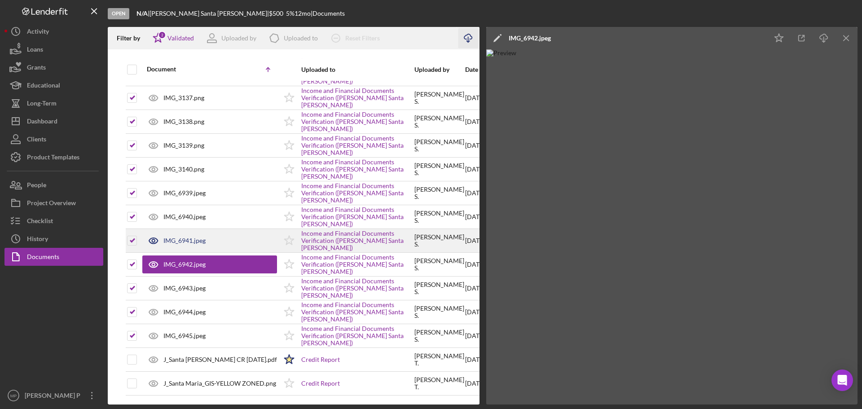
click at [184, 237] on div "IMG_6941.jpeg" at bounding box center [184, 240] width 42 height 7
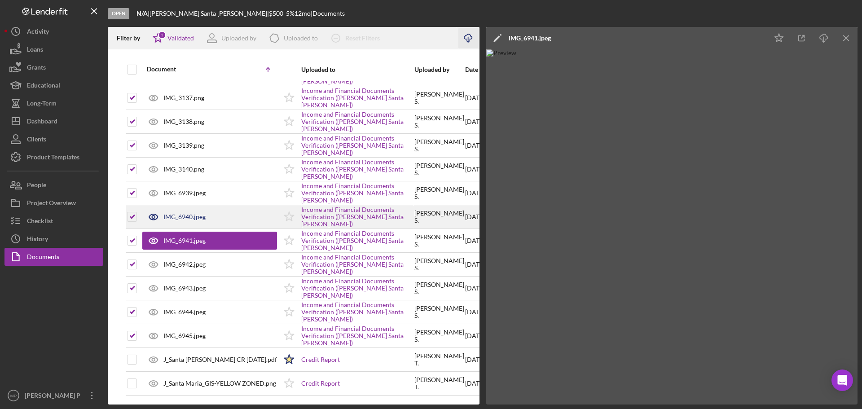
click at [184, 220] on div "IMG_6940.jpeg" at bounding box center [209, 217] width 135 height 22
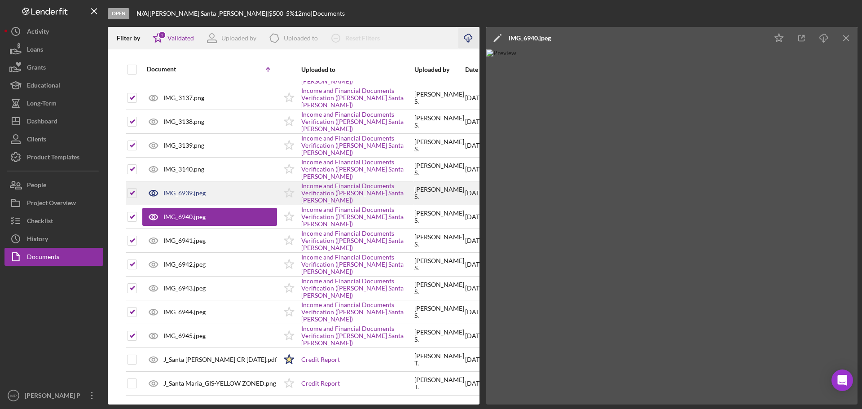
click at [190, 195] on div "IMG_6939.jpeg" at bounding box center [184, 192] width 42 height 7
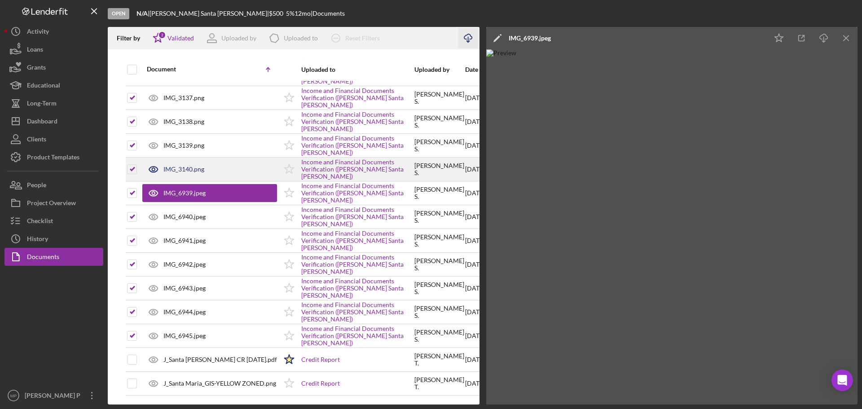
click at [189, 167] on div "IMG_3140.png" at bounding box center [183, 169] width 41 height 7
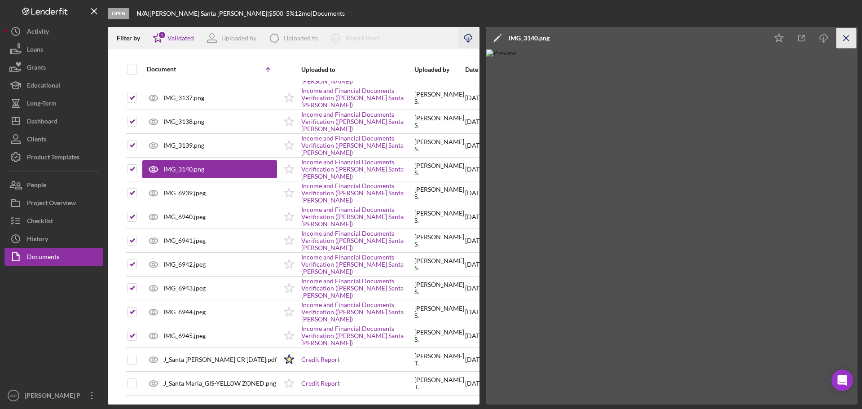
click at [844, 36] on line "button" at bounding box center [846, 37] width 5 height 5
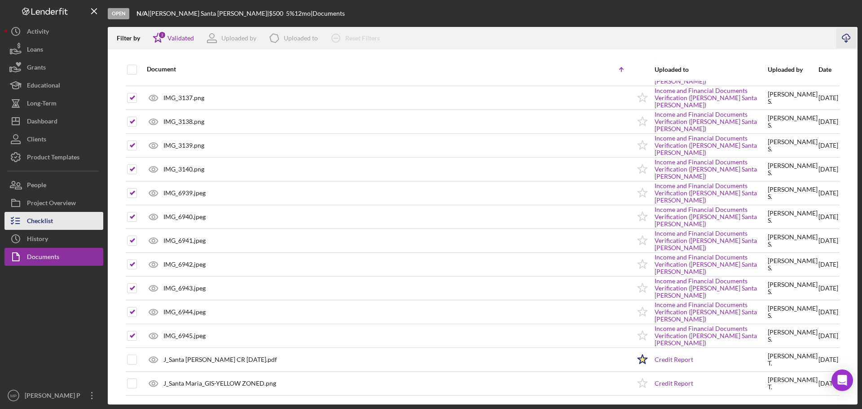
click at [46, 224] on div "Checklist" at bounding box center [40, 222] width 26 height 20
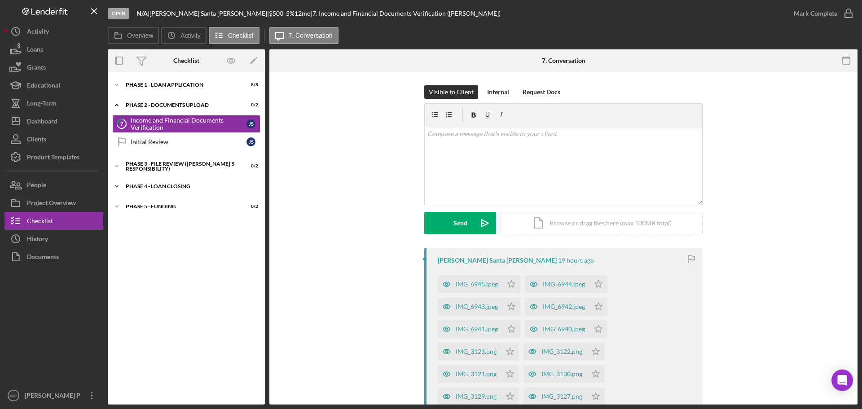
click at [155, 187] on div "PHASE 4 - LOAN CLOSING" at bounding box center [190, 186] width 128 height 5
click at [168, 163] on div "PHASE 3 - FILE REVIEW ([PERSON_NAME]'s Responsibility)" at bounding box center [190, 166] width 128 height 10
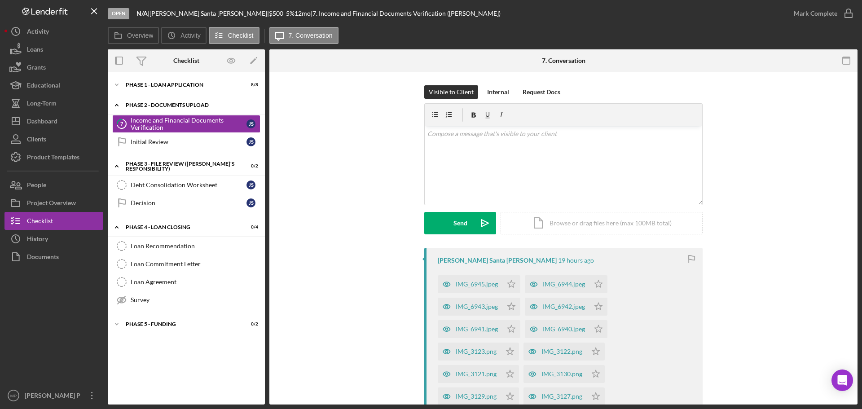
click at [171, 105] on div "Phase 2 - DOCUMENTS UPLOAD" at bounding box center [190, 104] width 128 height 5
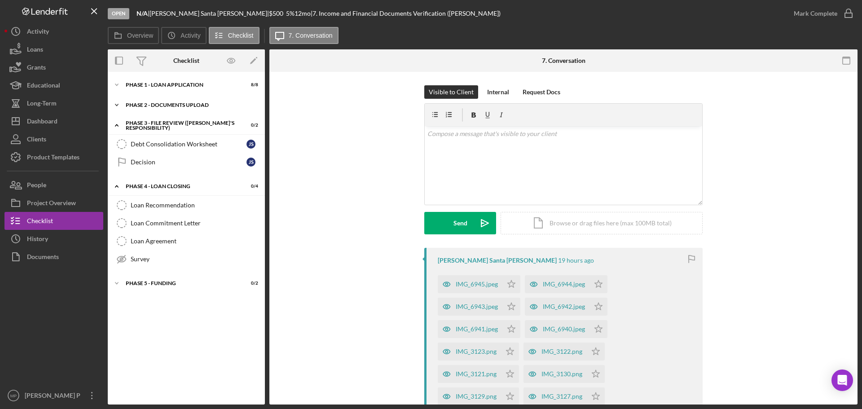
click at [170, 105] on div "Phase 2 - DOCUMENTS UPLOAD" at bounding box center [190, 104] width 128 height 5
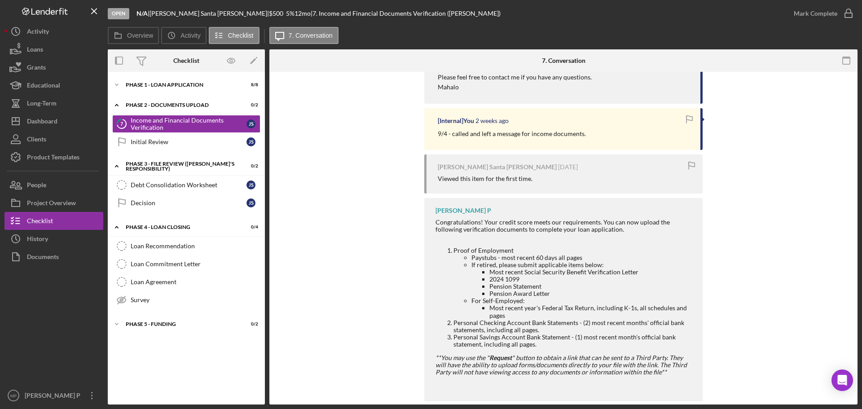
scroll to position [626, 0]
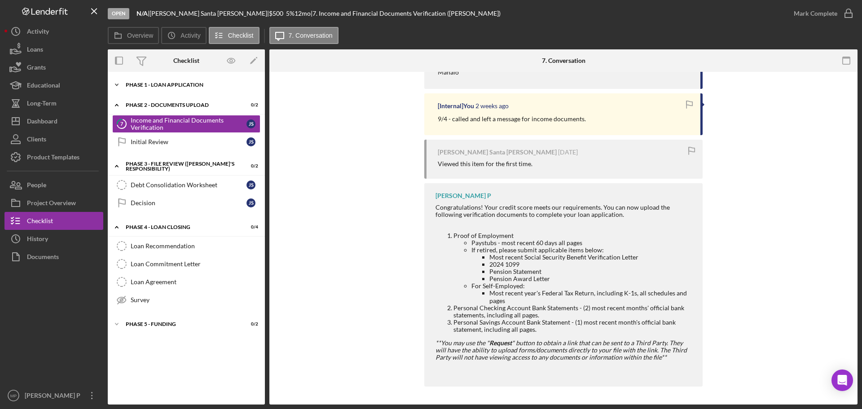
click at [191, 85] on div "Phase 1 - Loan Application" at bounding box center [190, 84] width 128 height 5
